Goal: Task Accomplishment & Management: Manage account settings

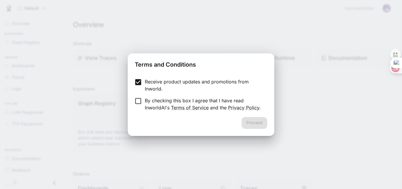
click at [138, 105] on label "By checking this box I agree that I have read InworldAI's Terms of Service and …" at bounding box center [197, 104] width 131 height 14
click at [246, 124] on button "Proceed" at bounding box center [255, 123] width 26 height 12
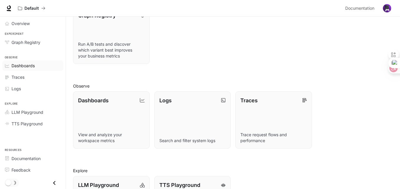
scroll to position [80, 0]
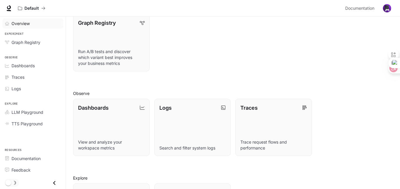
click at [28, 24] on span "Overview" at bounding box center [20, 23] width 18 height 6
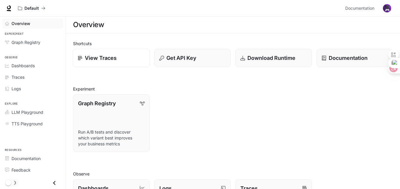
click at [108, 61] on p "View Traces" at bounding box center [101, 58] width 32 height 8
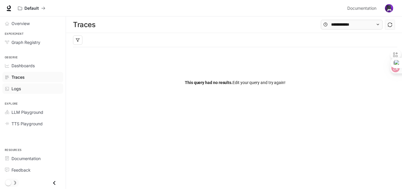
click at [24, 89] on div "Logs" at bounding box center [35, 88] width 49 height 6
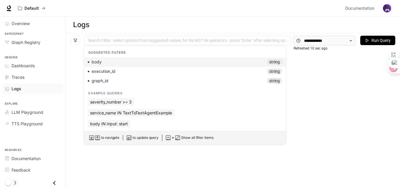
click at [122, 40] on div at bounding box center [188, 41] width 204 height 4
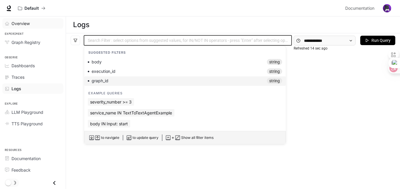
click at [32, 28] on link "Overview" at bounding box center [32, 23] width 61 height 10
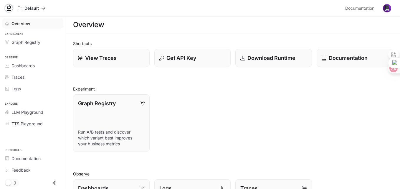
click at [11, 8] on icon at bounding box center [9, 7] width 4 height 4
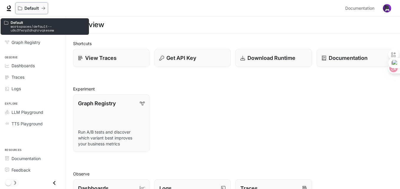
click at [32, 9] on p "Default" at bounding box center [31, 8] width 14 height 5
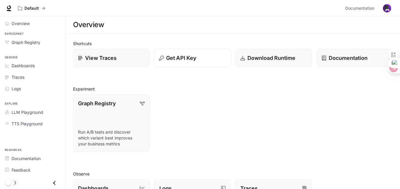
click at [186, 66] on button "Get API Key" at bounding box center [192, 58] width 77 height 18
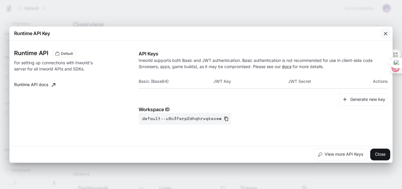
click at [382, 34] on div "button" at bounding box center [385, 33] width 9 height 9
